Goal: Check status: Check status

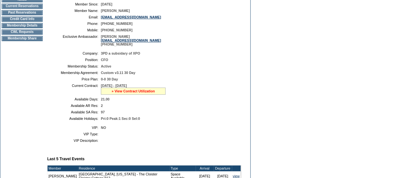
click at [140, 93] on link "» View Contract Utilization" at bounding box center [133, 91] width 43 height 4
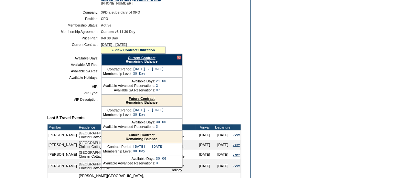
scroll to position [162, 0]
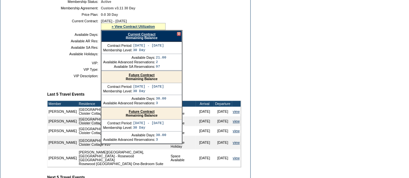
click at [152, 113] on link "Future Contract" at bounding box center [142, 112] width 26 height 4
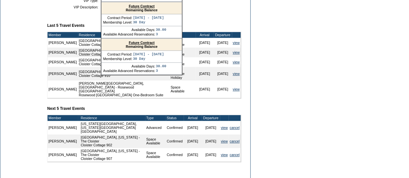
scroll to position [152, 0]
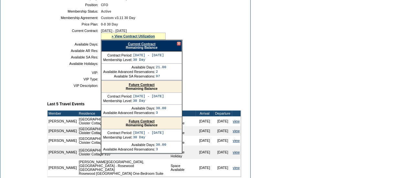
click at [150, 46] on link "Current Contract" at bounding box center [141, 44] width 27 height 4
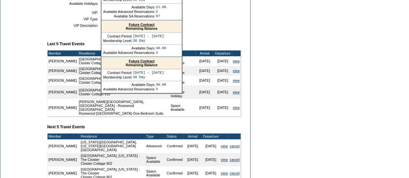
scroll to position [249, 0]
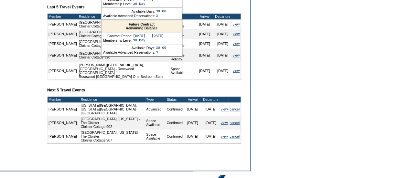
click at [152, 26] on link "Future Contract" at bounding box center [142, 24] width 26 height 4
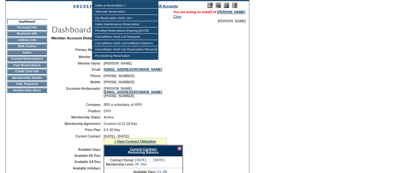
scroll to position [0, 0]
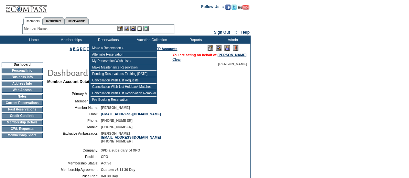
click at [111, 29] on input "text" at bounding box center [82, 29] width 67 height 6
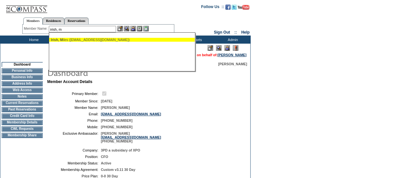
click at [127, 40] on div "Irish, M iles (mfirish@gmail.com)" at bounding box center [122, 40] width 142 height 4
type input "Irish, Miles (mfirish@gmail.com)"
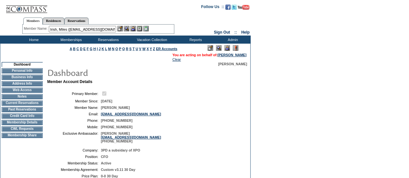
click at [135, 29] on img at bounding box center [132, 28] width 5 height 5
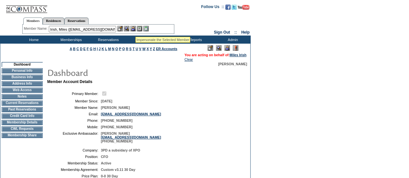
click at [129, 29] on img at bounding box center [126, 28] width 5 height 5
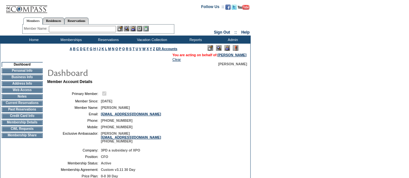
click at [37, 125] on td "Membership Details" at bounding box center [22, 122] width 41 height 5
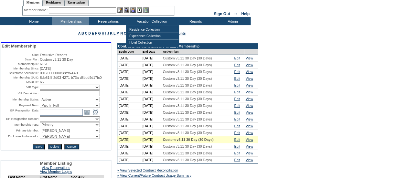
scroll to position [32, 0]
